Goal: Find specific page/section: Find specific page/section

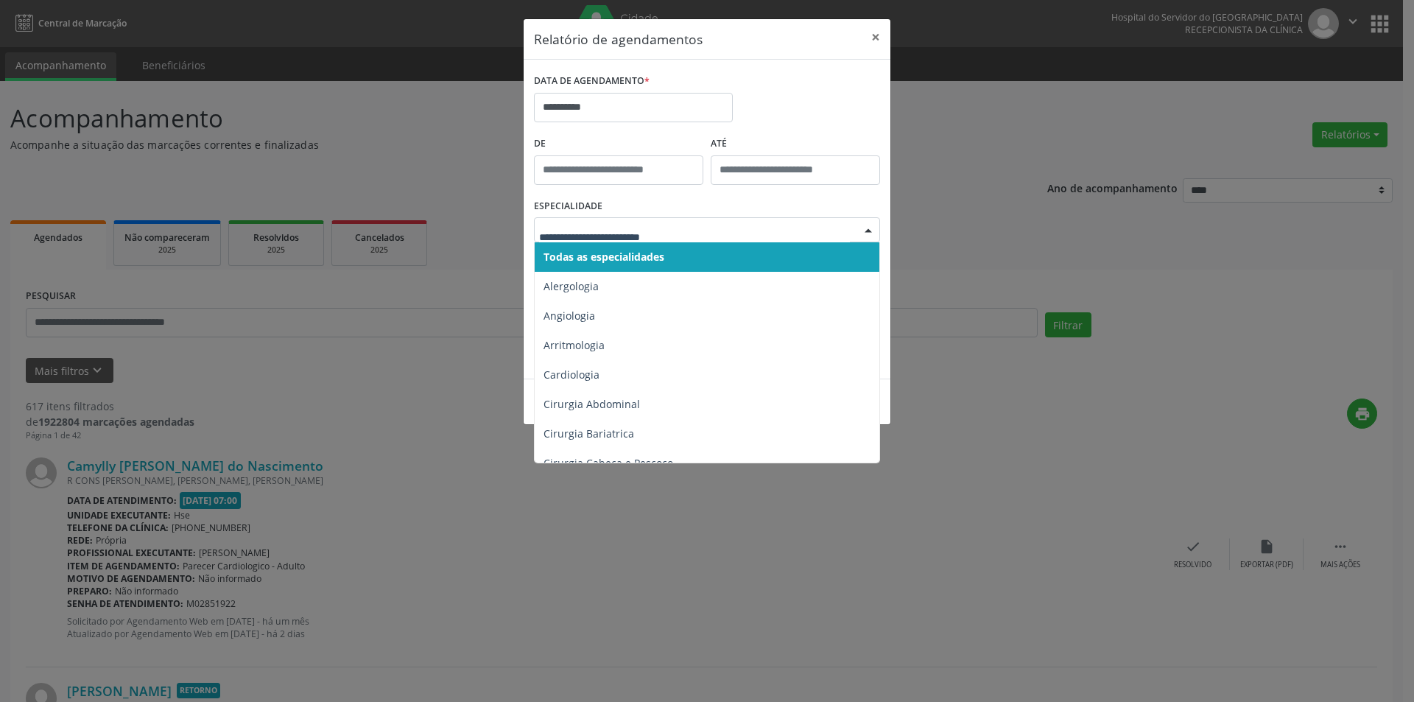
click at [627, 255] on span "Todas as especialidades" at bounding box center [603, 257] width 121 height 14
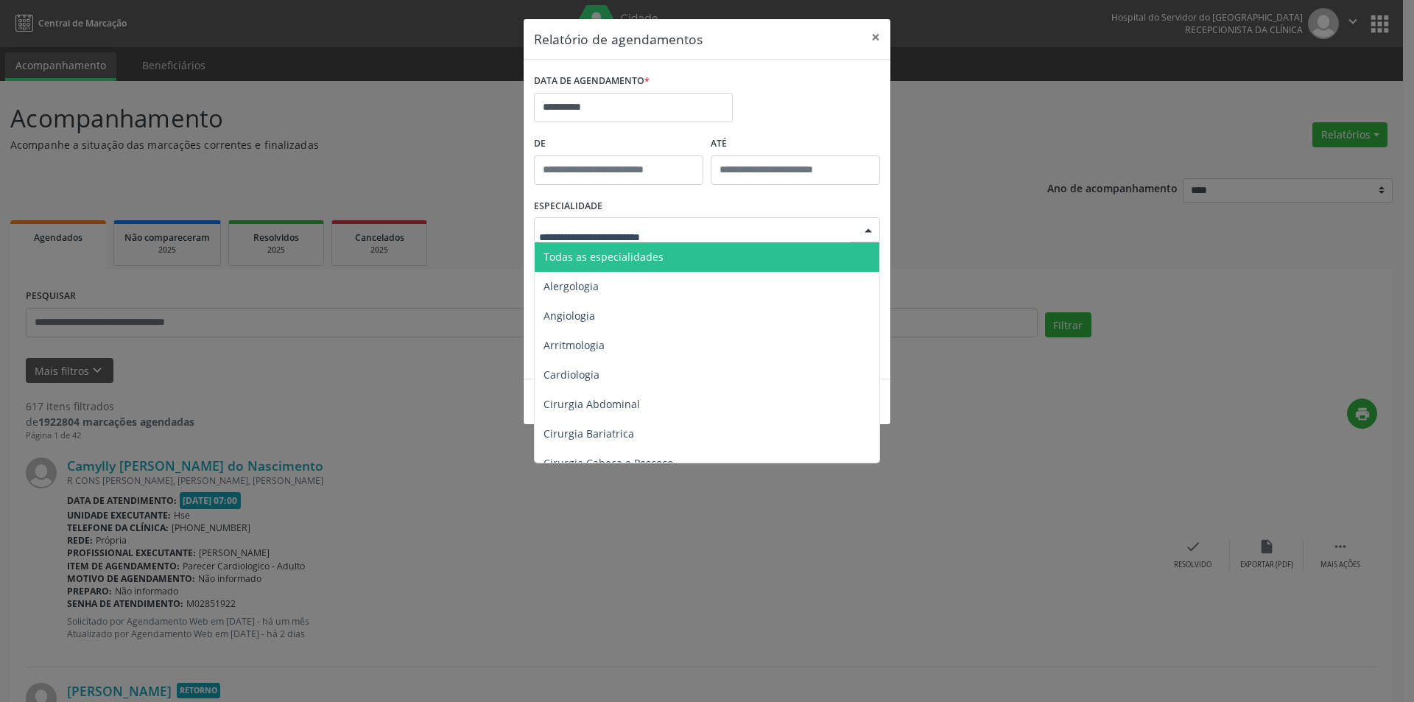
click at [613, 263] on span "Todas as especialidades" at bounding box center [603, 257] width 120 height 14
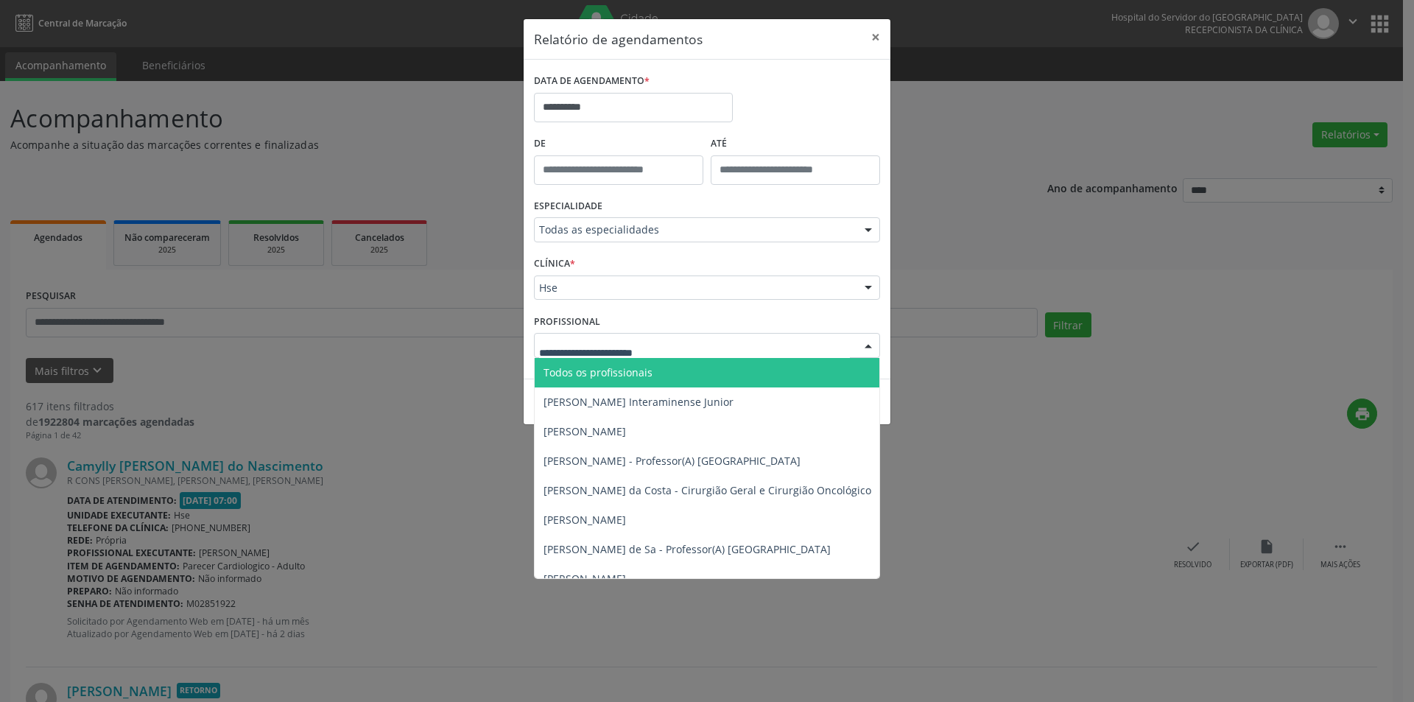
click at [602, 345] on input "text" at bounding box center [694, 352] width 311 height 29
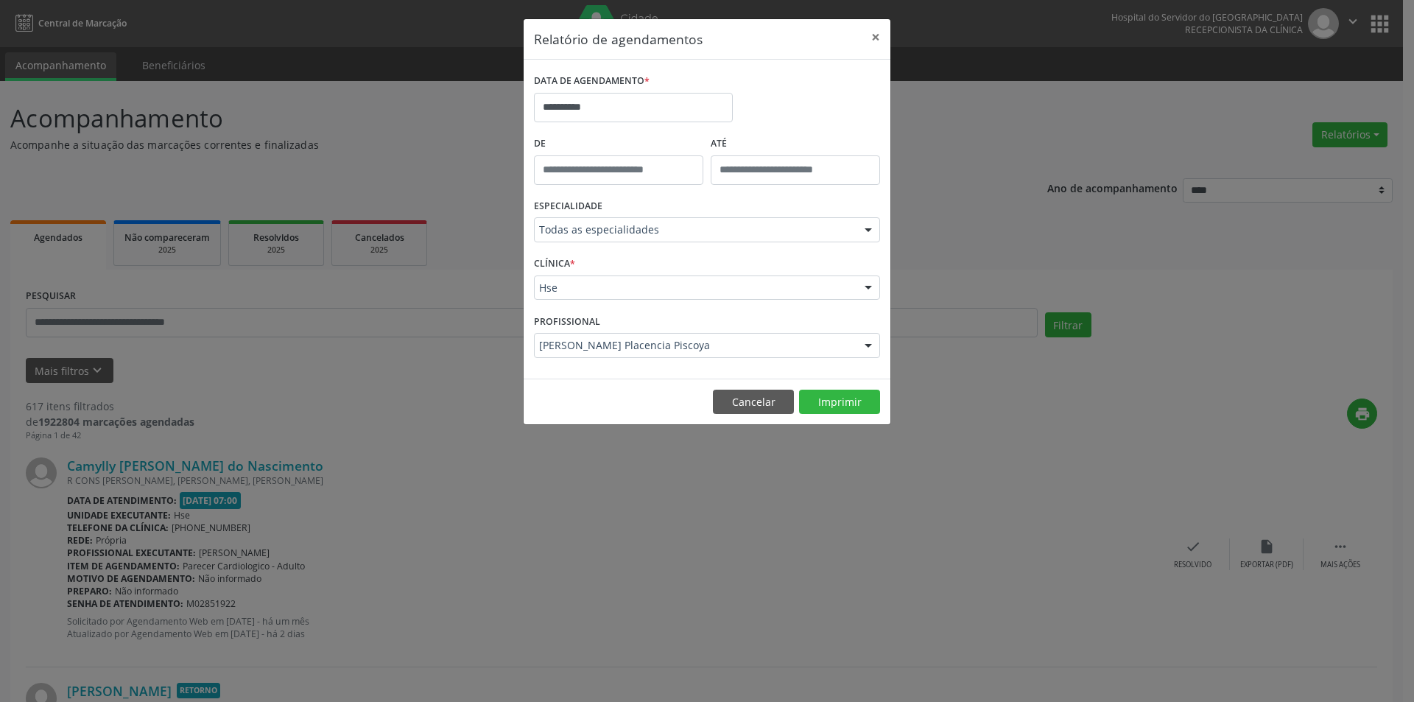
click at [429, 557] on div "**********" at bounding box center [707, 351] width 1414 height 702
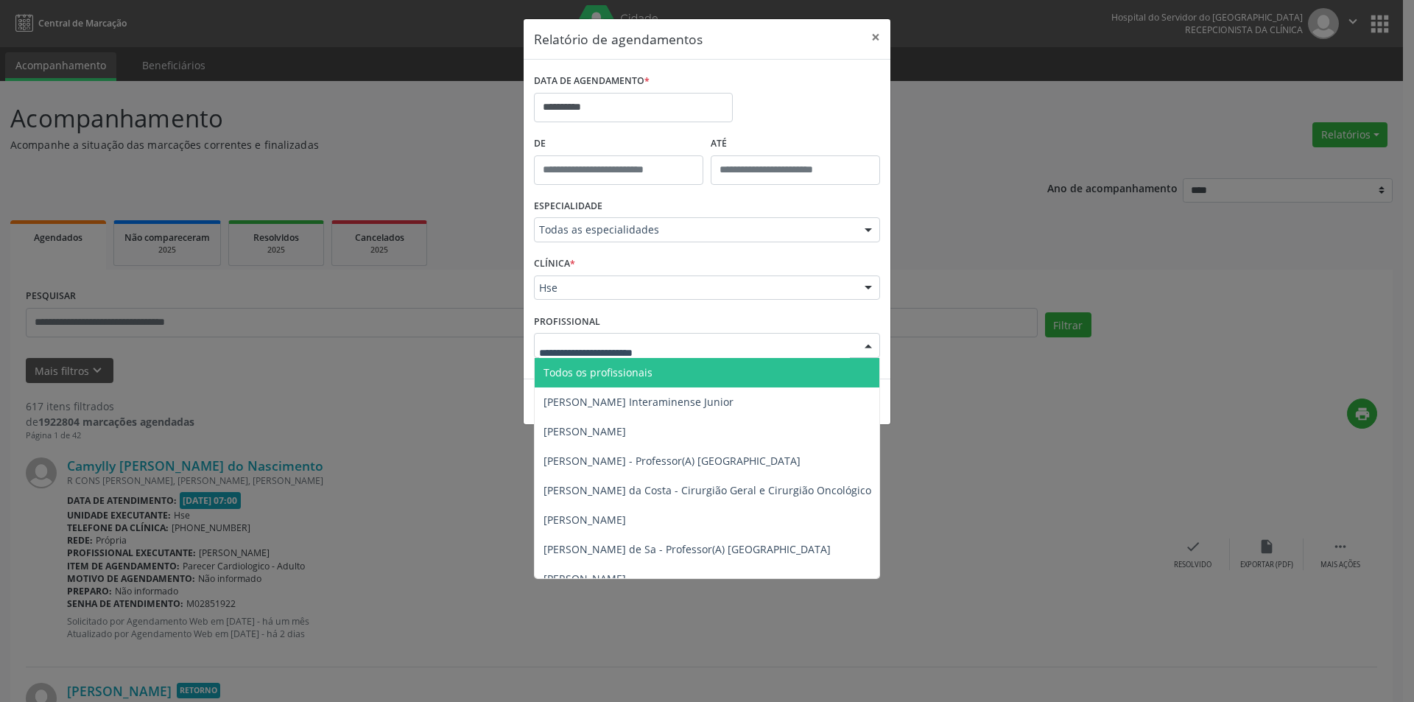
click at [629, 377] on span "Todos os profissionais" at bounding box center [597, 372] width 109 height 14
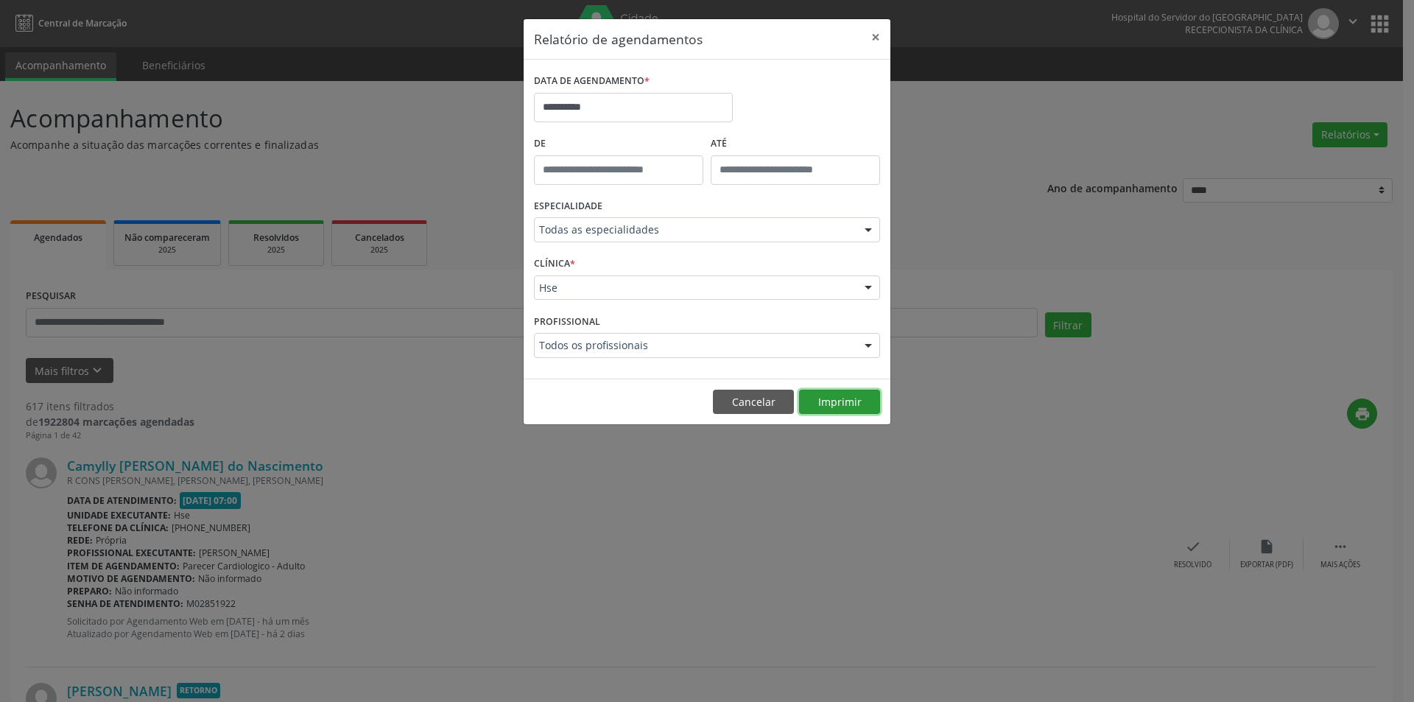
click at [837, 405] on button "Imprimir" at bounding box center [839, 401] width 81 height 25
click at [733, 406] on button "Cancelar" at bounding box center [753, 401] width 81 height 25
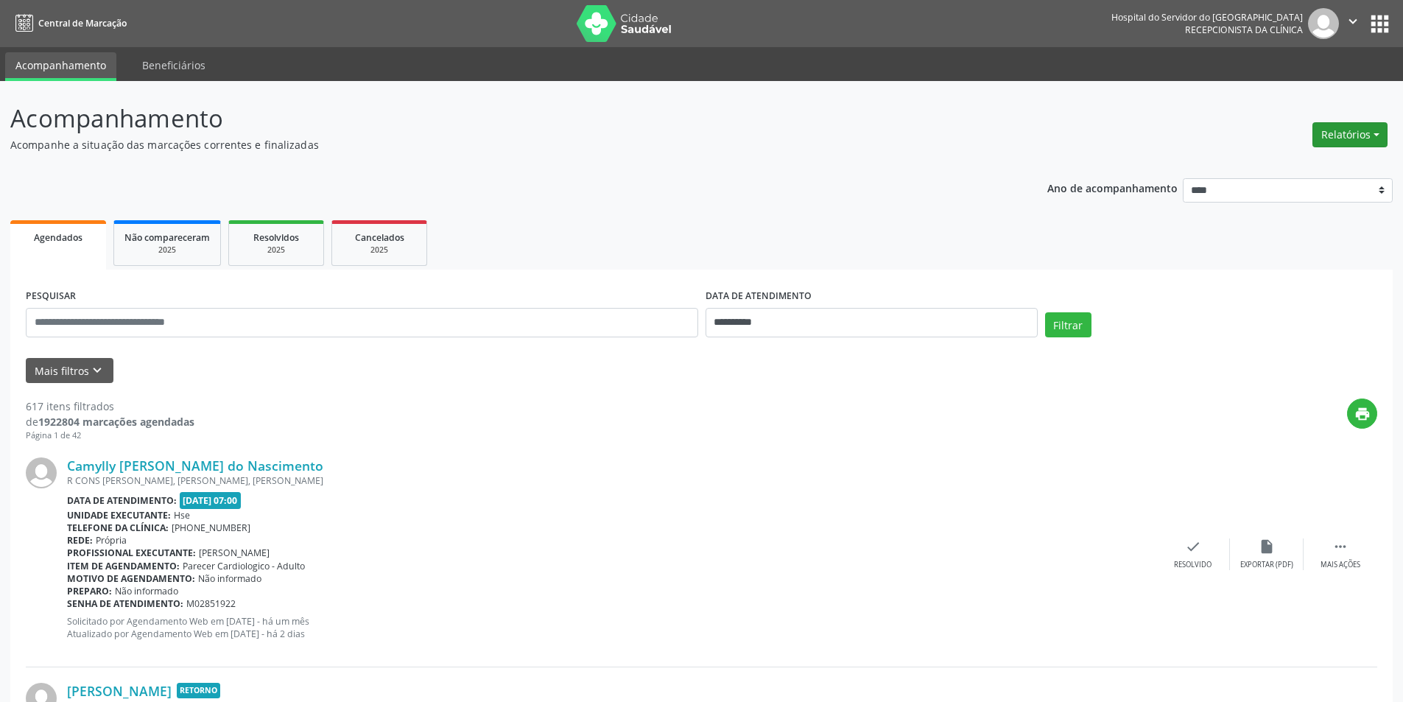
drag, startPoint x: 1352, startPoint y: 132, endPoint x: 1334, endPoint y: 136, distance: 18.9
click at [1352, 133] on button "Relatórios" at bounding box center [1349, 134] width 75 height 25
click at [1288, 167] on link "Agendamentos" at bounding box center [1308, 166] width 158 height 21
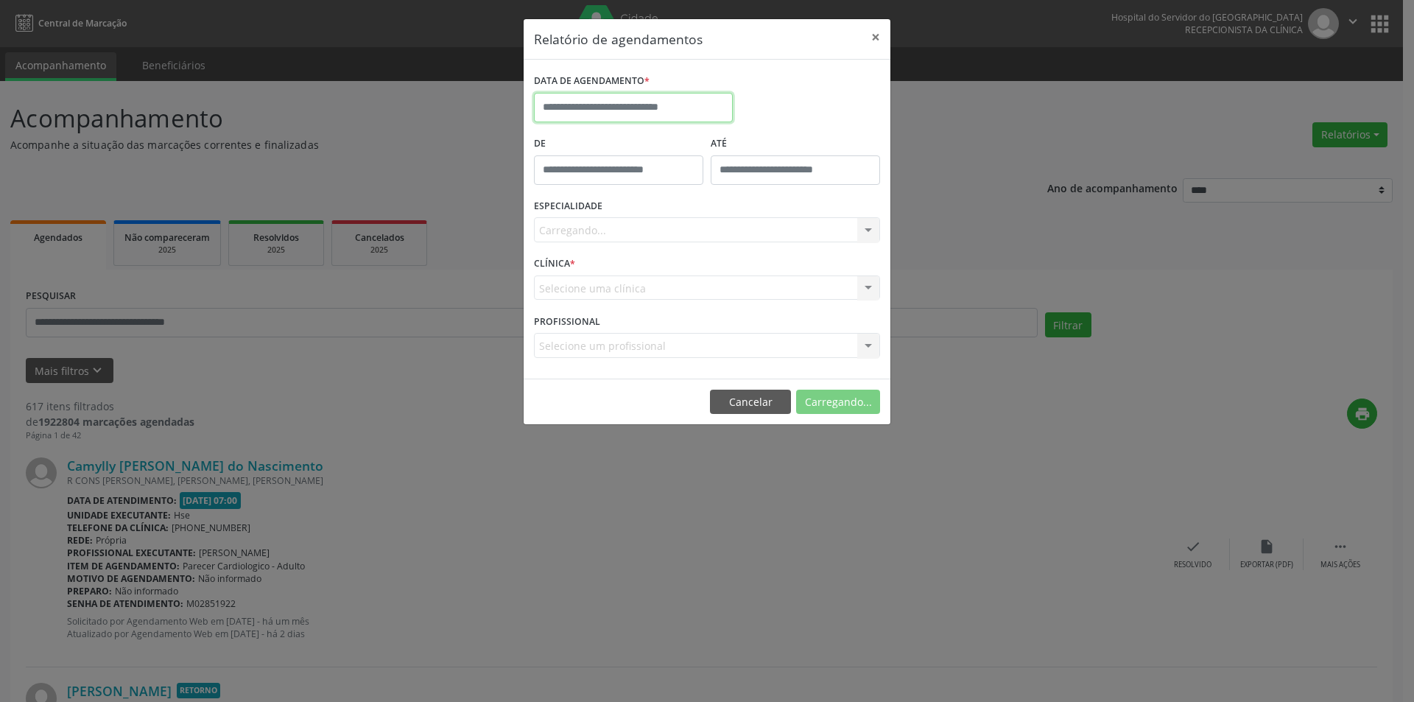
click at [629, 113] on input "text" at bounding box center [633, 107] width 199 height 29
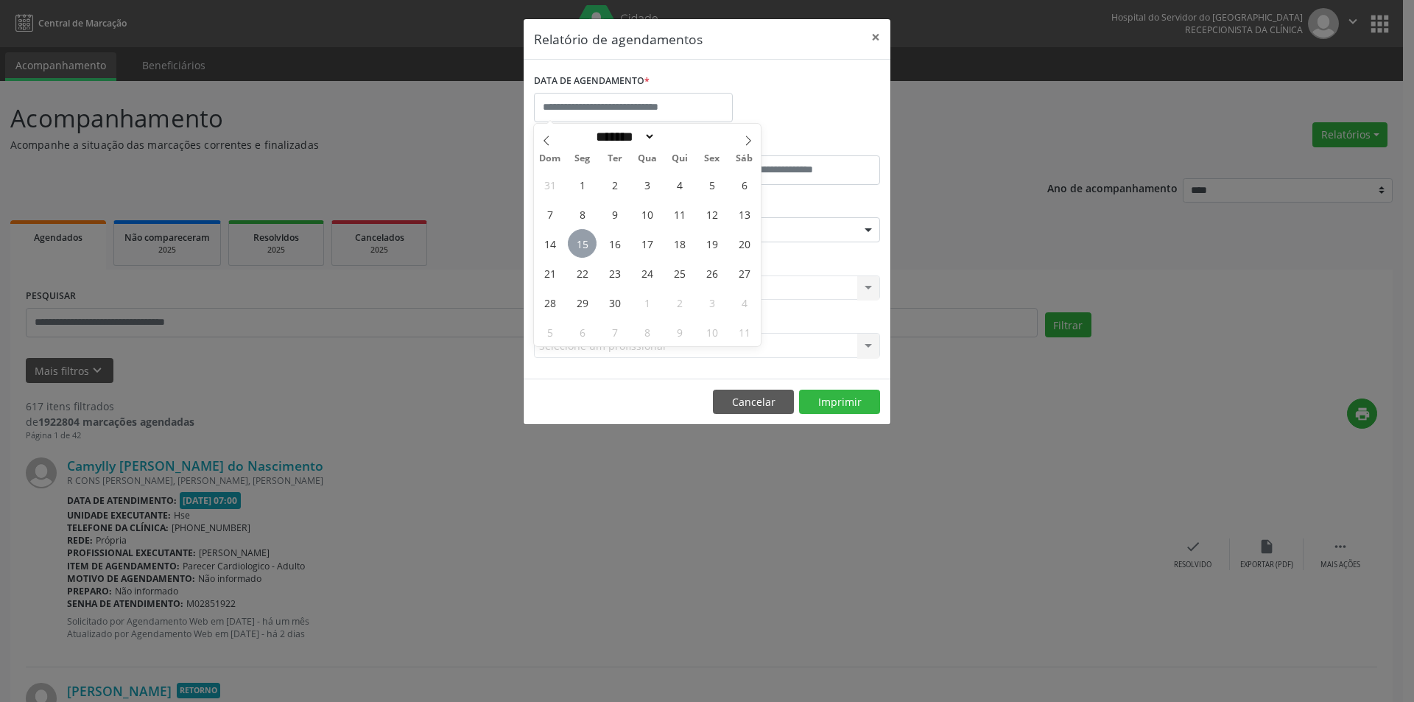
click at [582, 235] on span "15" at bounding box center [582, 243] width 29 height 29
type input "**********"
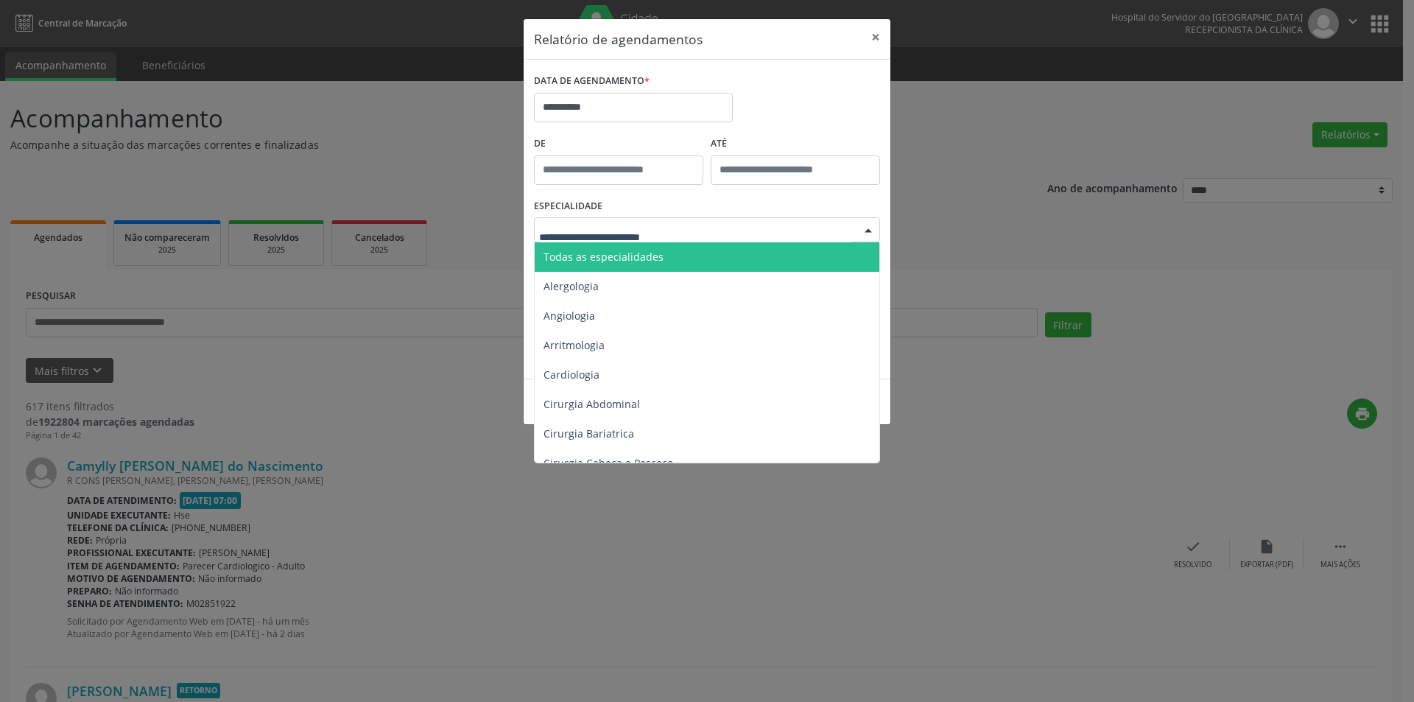
click at [640, 259] on span "Todas as especialidades" at bounding box center [603, 257] width 120 height 14
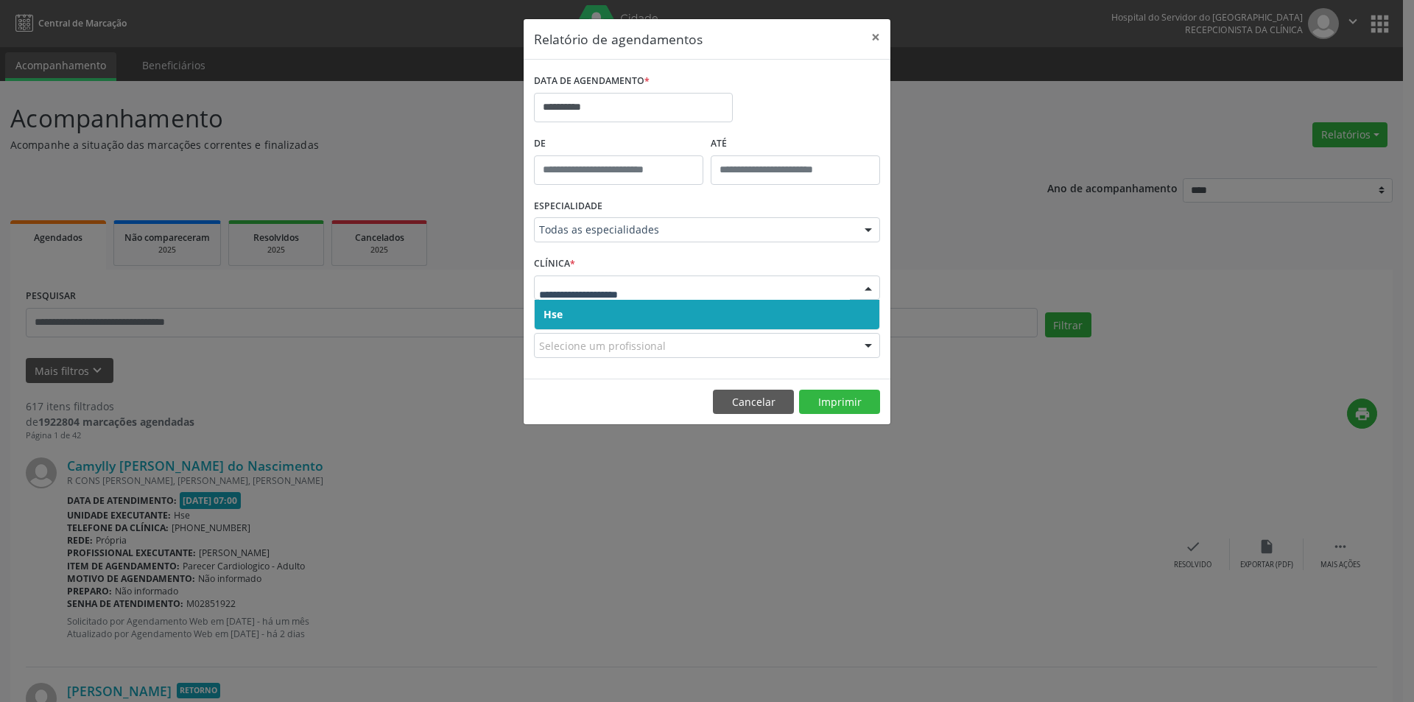
click at [609, 314] on span "Hse" at bounding box center [707, 314] width 345 height 29
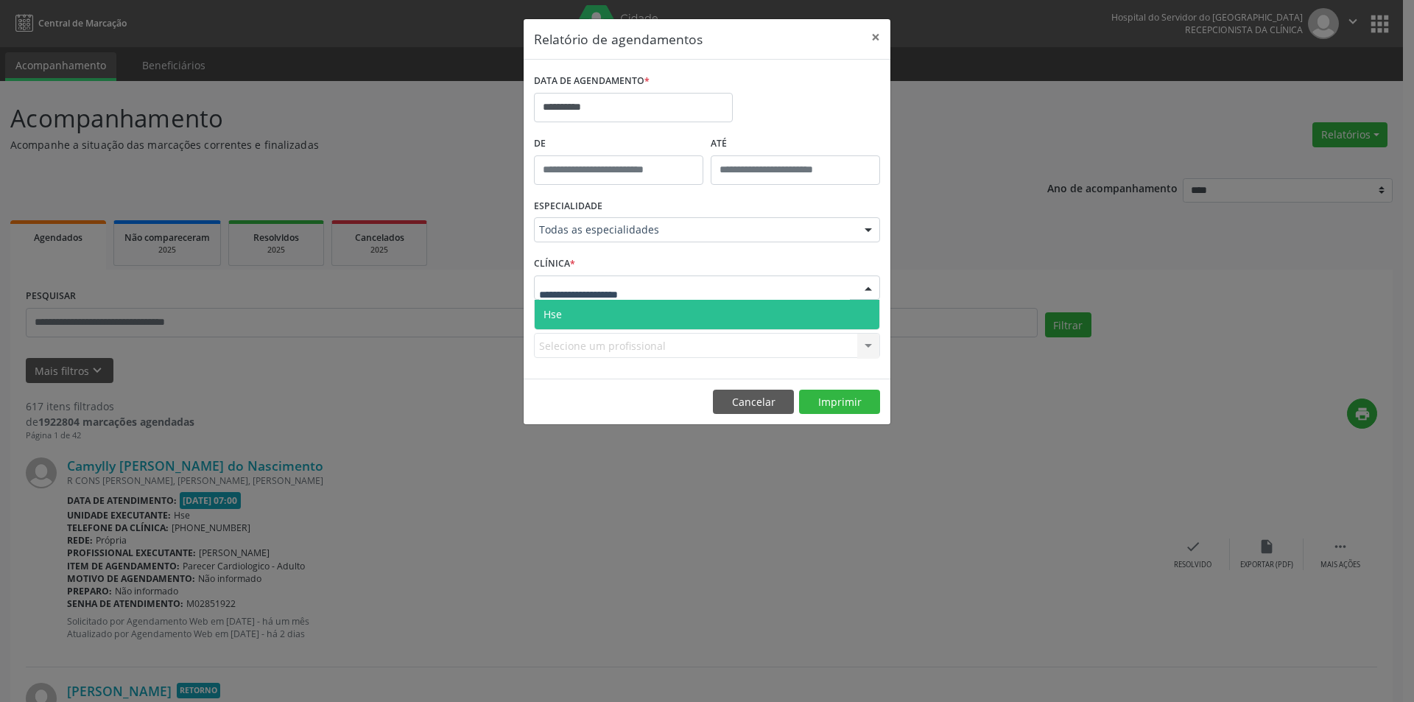
click at [604, 311] on span "Hse" at bounding box center [707, 314] width 345 height 29
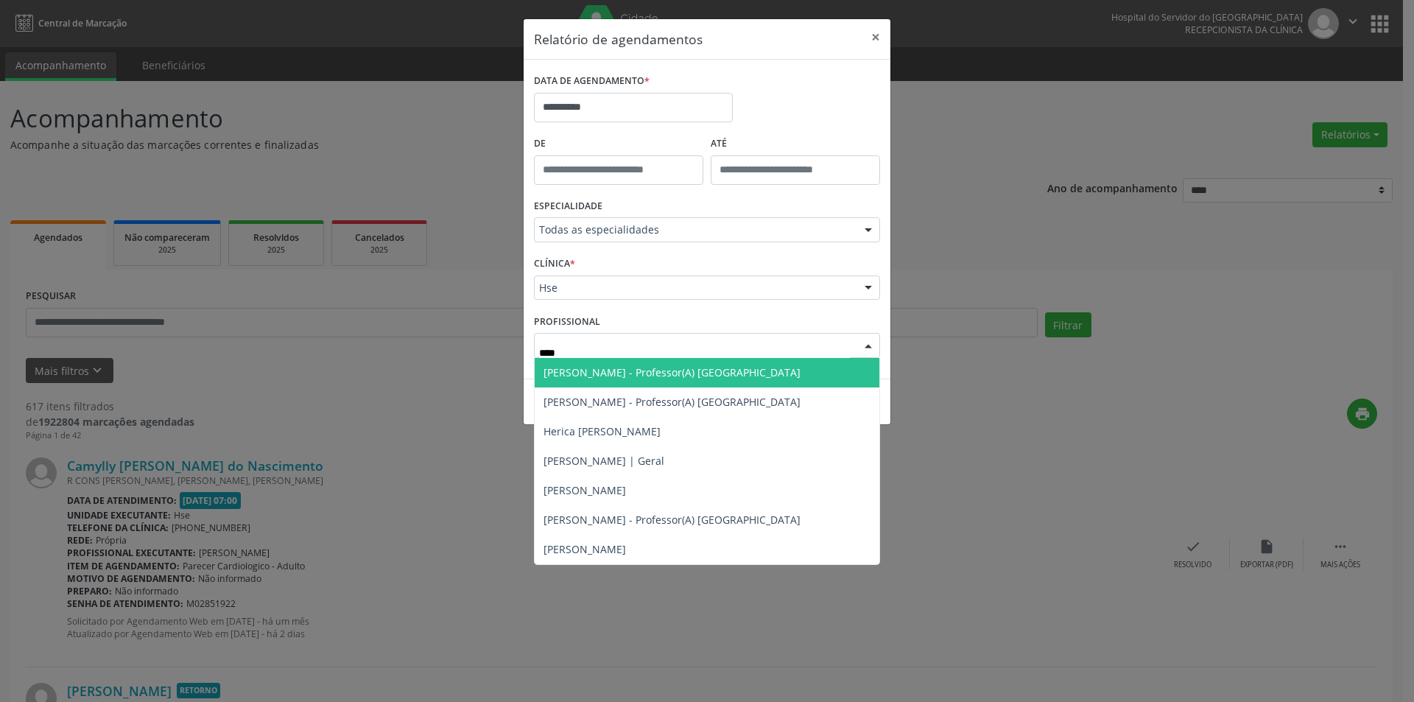
type input "*****"
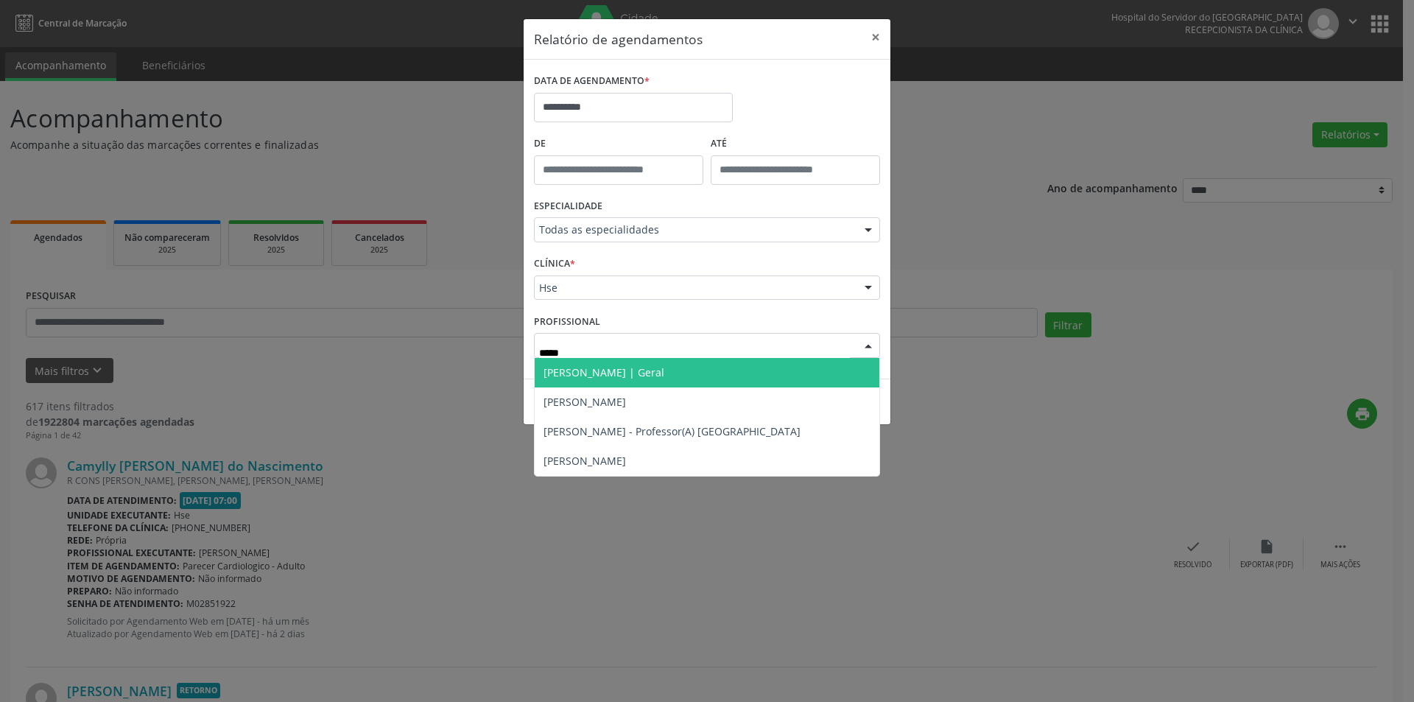
click at [593, 374] on span "[PERSON_NAME] | Geral" at bounding box center [603, 372] width 121 height 14
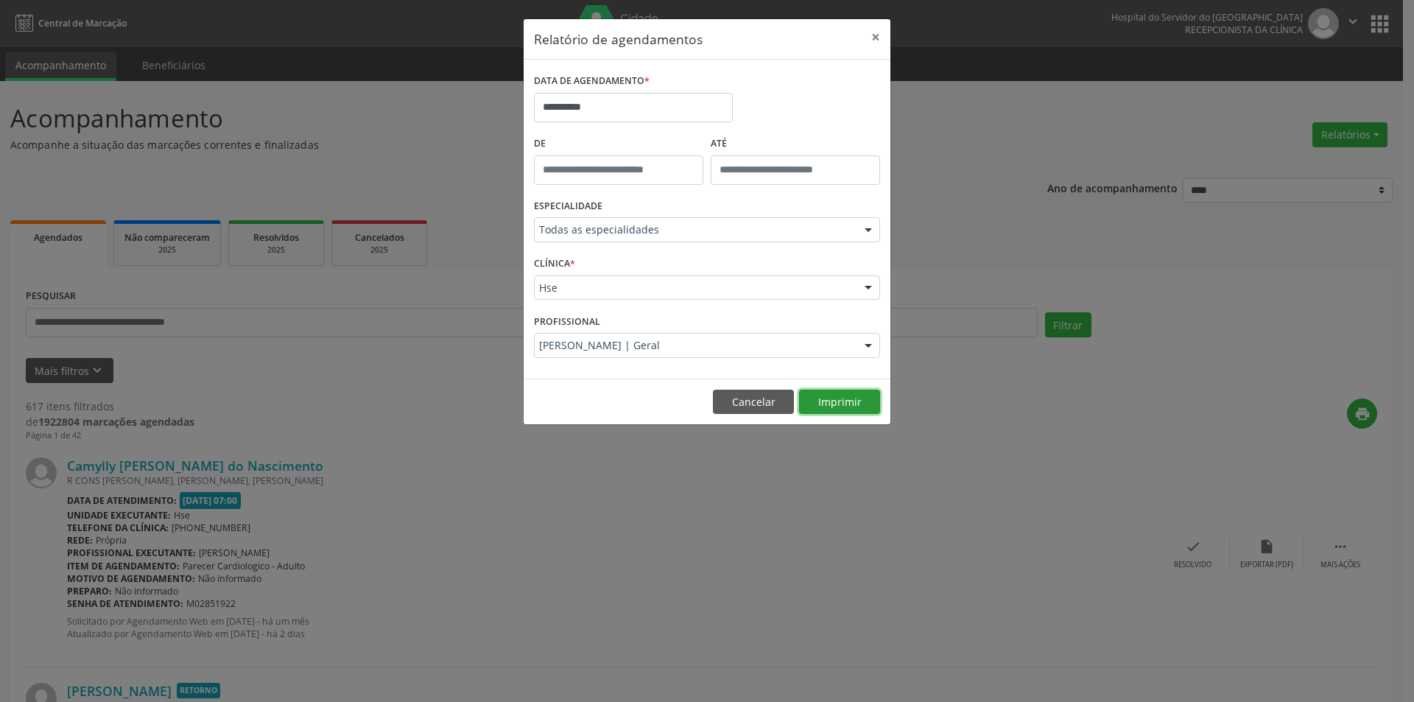
click at [834, 402] on button "Imprimir" at bounding box center [839, 401] width 81 height 25
drag, startPoint x: 727, startPoint y: 403, endPoint x: 726, endPoint y: 411, distance: 7.5
click at [728, 406] on button "Cancelar" at bounding box center [753, 401] width 81 height 25
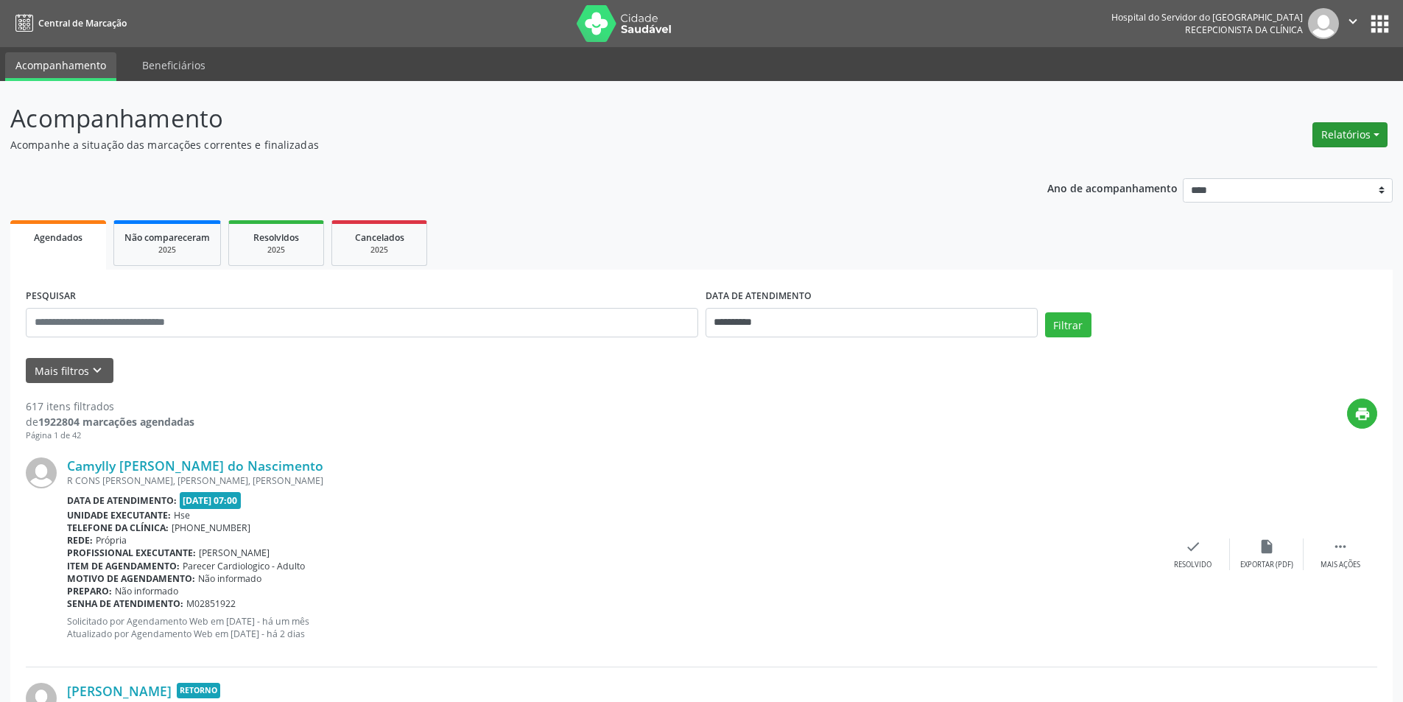
click at [1354, 137] on button "Relatórios" at bounding box center [1349, 134] width 75 height 25
click at [1263, 166] on link "Agendamentos" at bounding box center [1308, 166] width 158 height 21
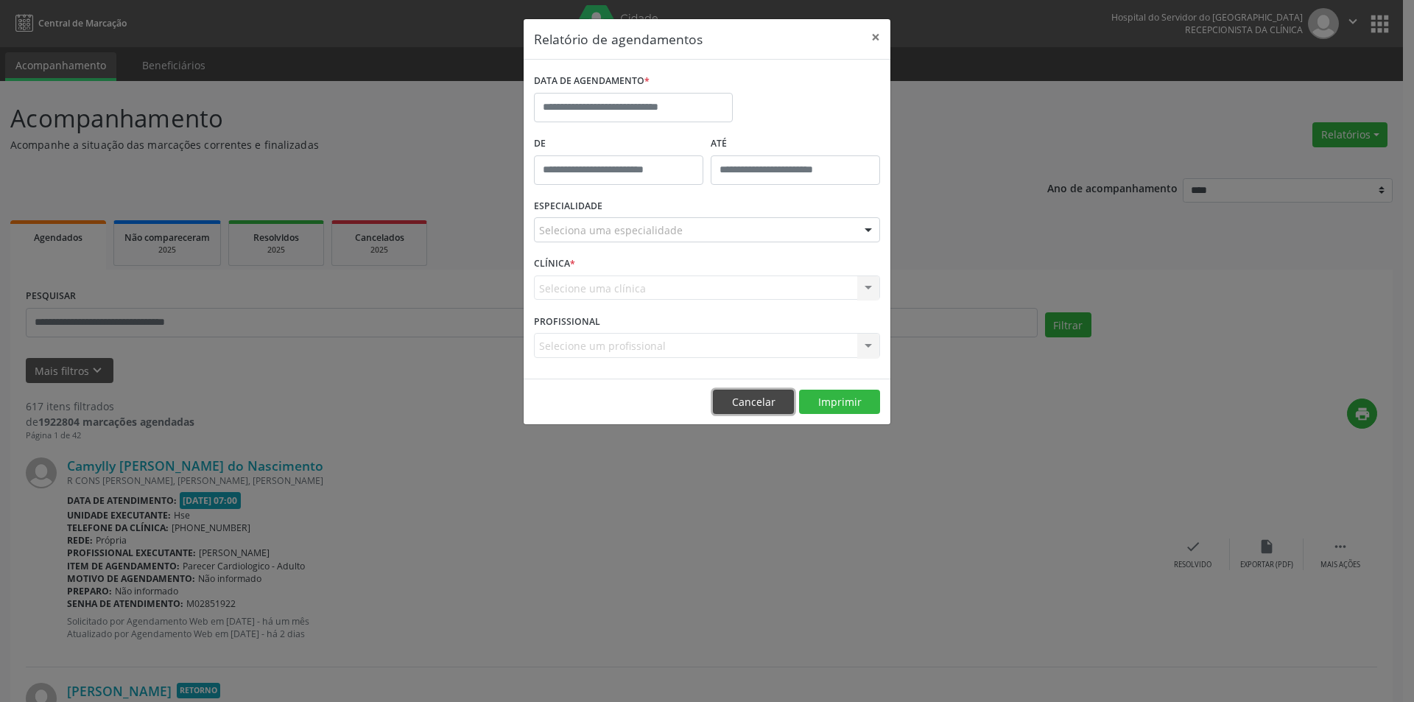
click at [746, 406] on button "Cancelar" at bounding box center [753, 401] width 81 height 25
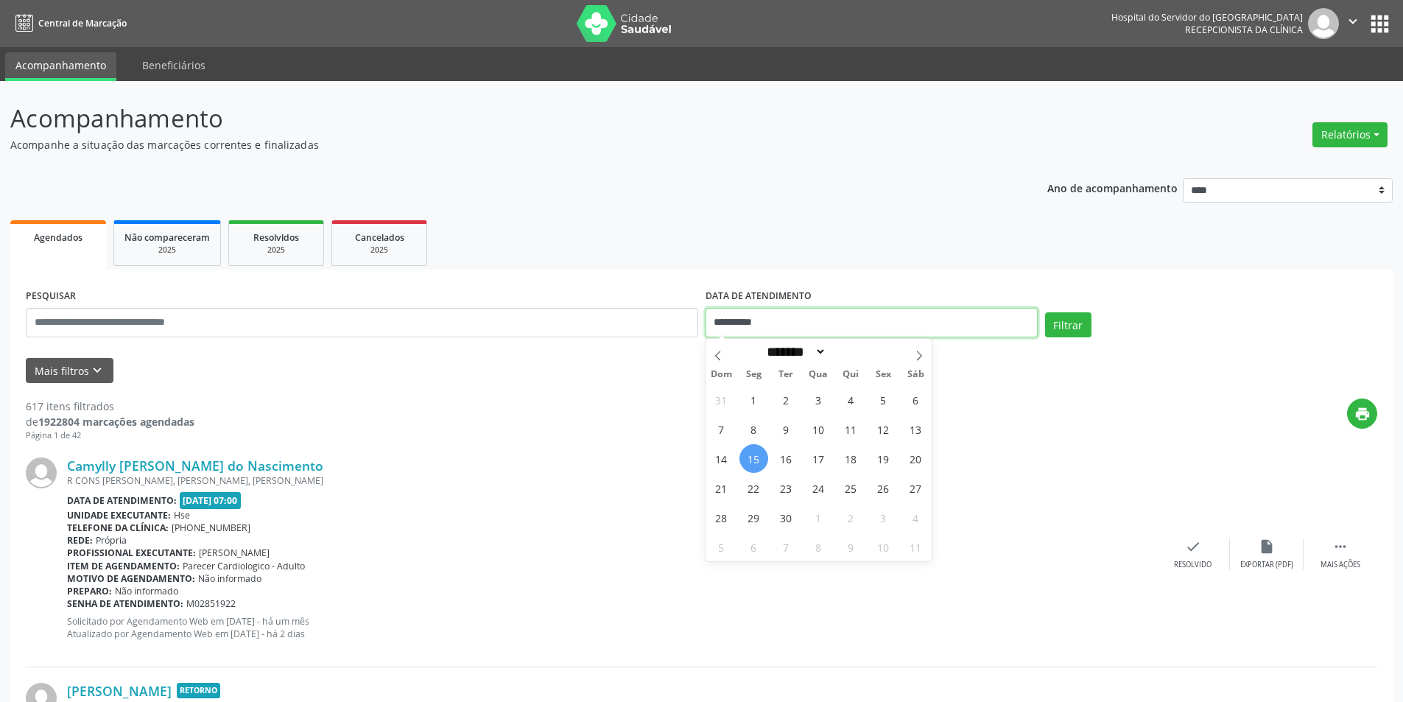
drag, startPoint x: 778, startPoint y: 320, endPoint x: 700, endPoint y: 331, distance: 78.7
click at [700, 331] on div "**********" at bounding box center [701, 316] width 1358 height 63
click at [44, 322] on input "text" at bounding box center [362, 322] width 672 height 29
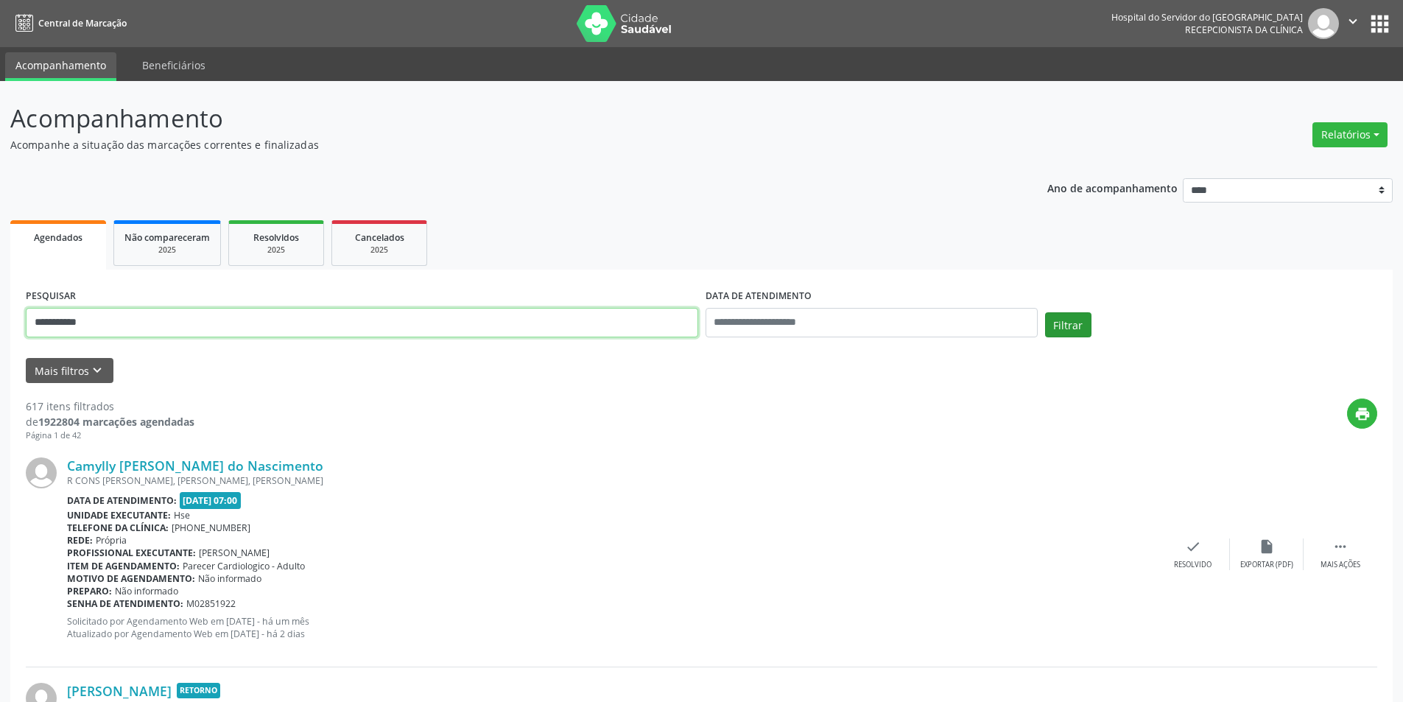
type input "**********"
click at [1069, 328] on button "Filtrar" at bounding box center [1068, 324] width 46 height 25
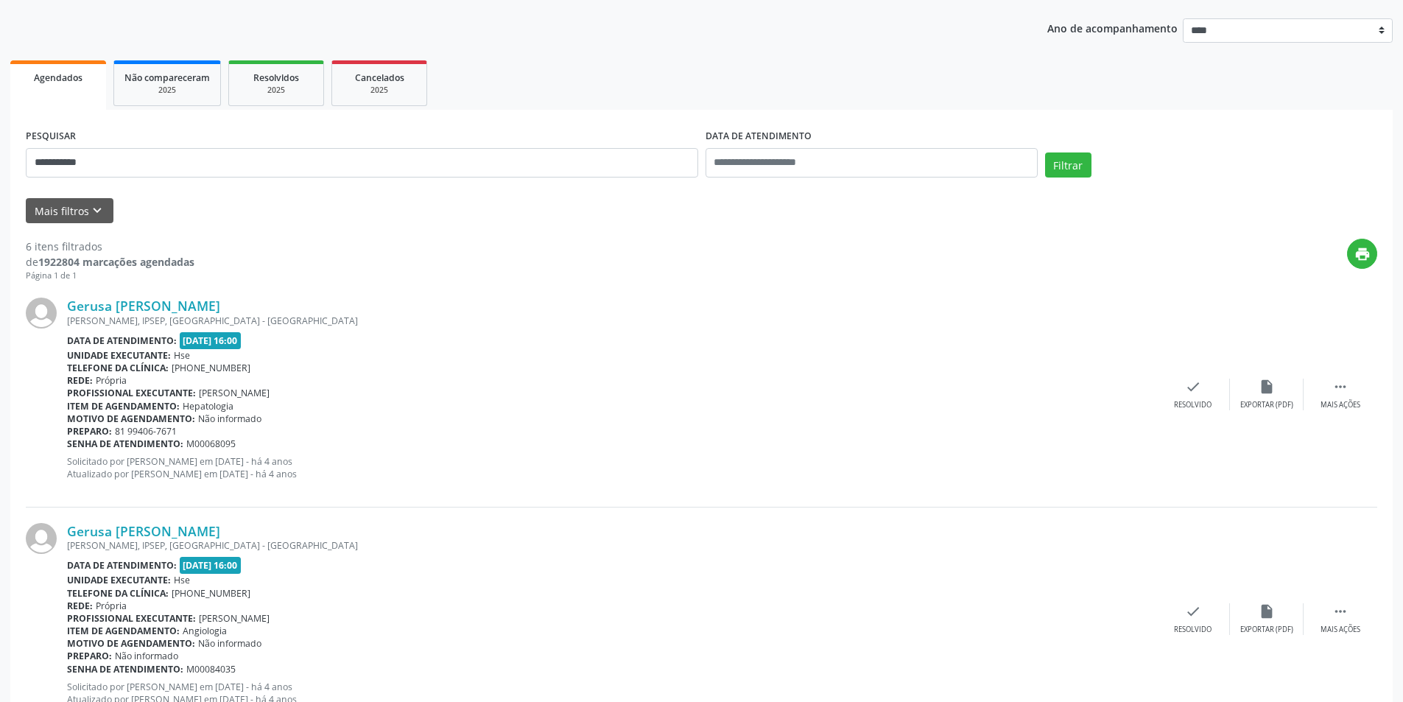
scroll to position [158, 0]
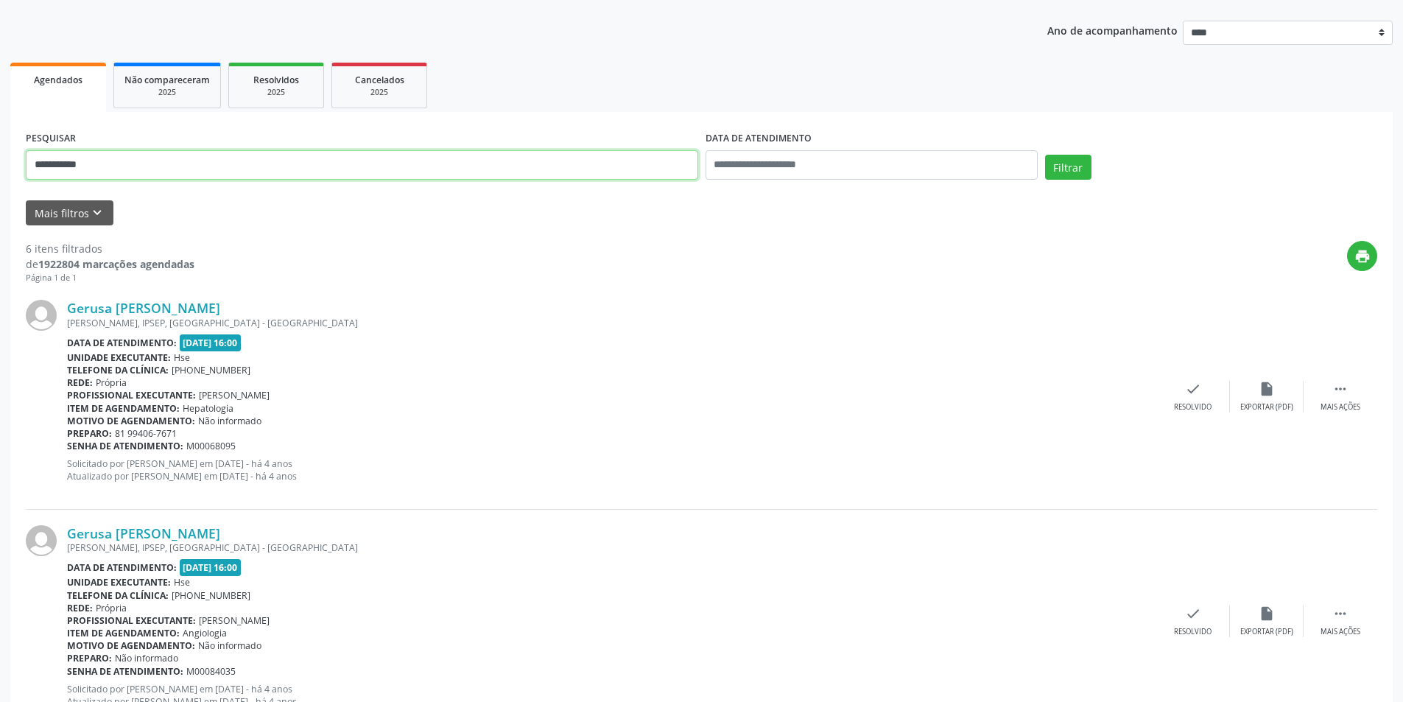
drag, startPoint x: 110, startPoint y: 173, endPoint x: 8, endPoint y: 174, distance: 101.6
click at [1045, 155] on button "Filtrar" at bounding box center [1068, 167] width 46 height 25
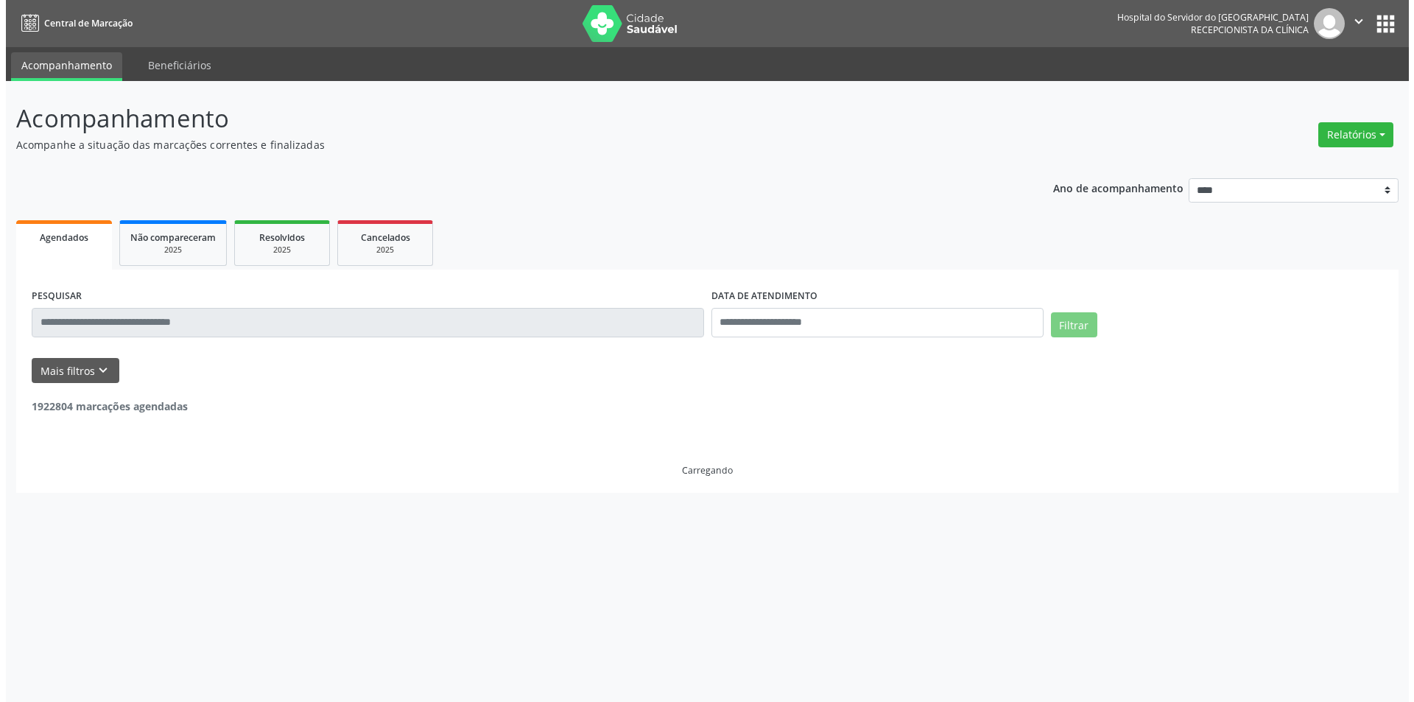
scroll to position [0, 0]
